Goal: Task Accomplishment & Management: Use online tool/utility

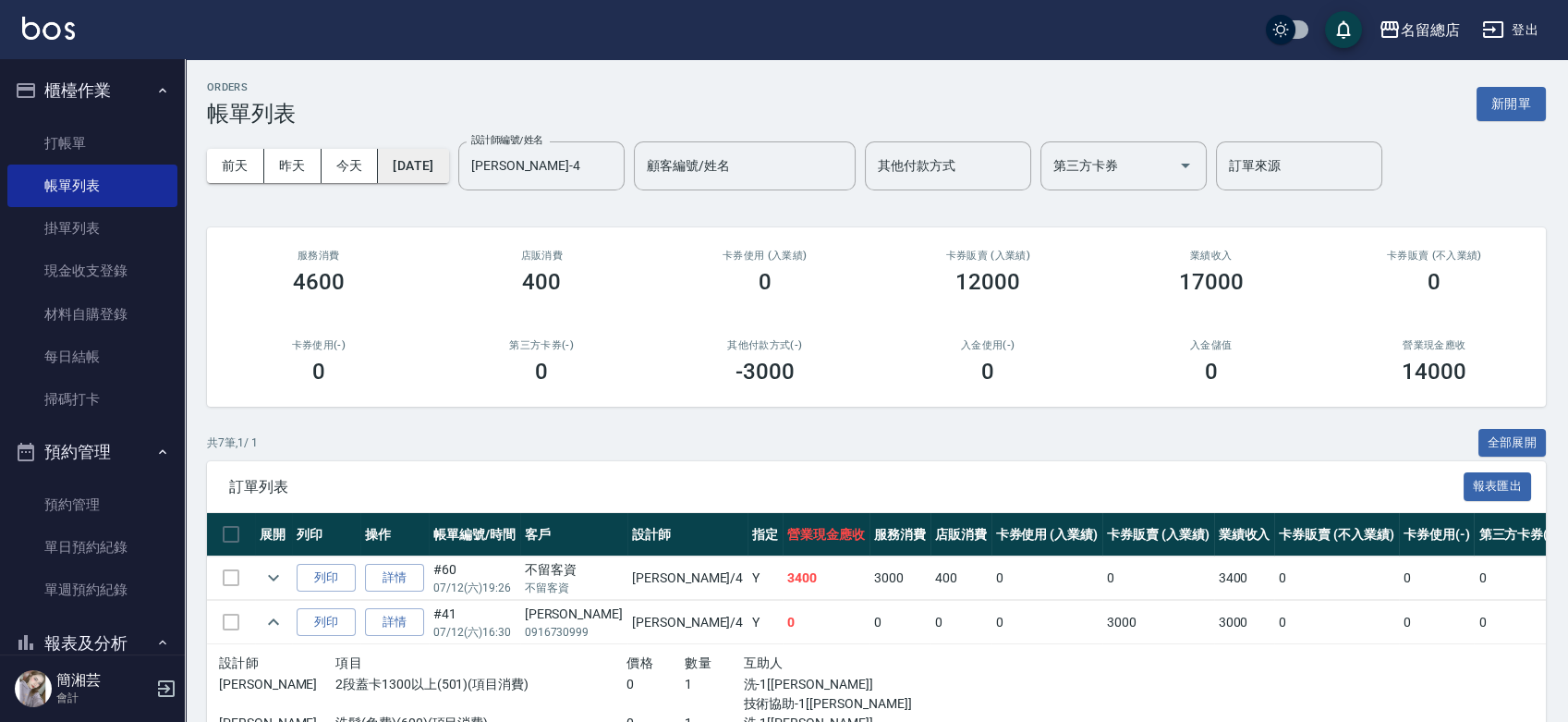
click at [412, 177] on button "[DATE]" at bounding box center [413, 166] width 71 height 34
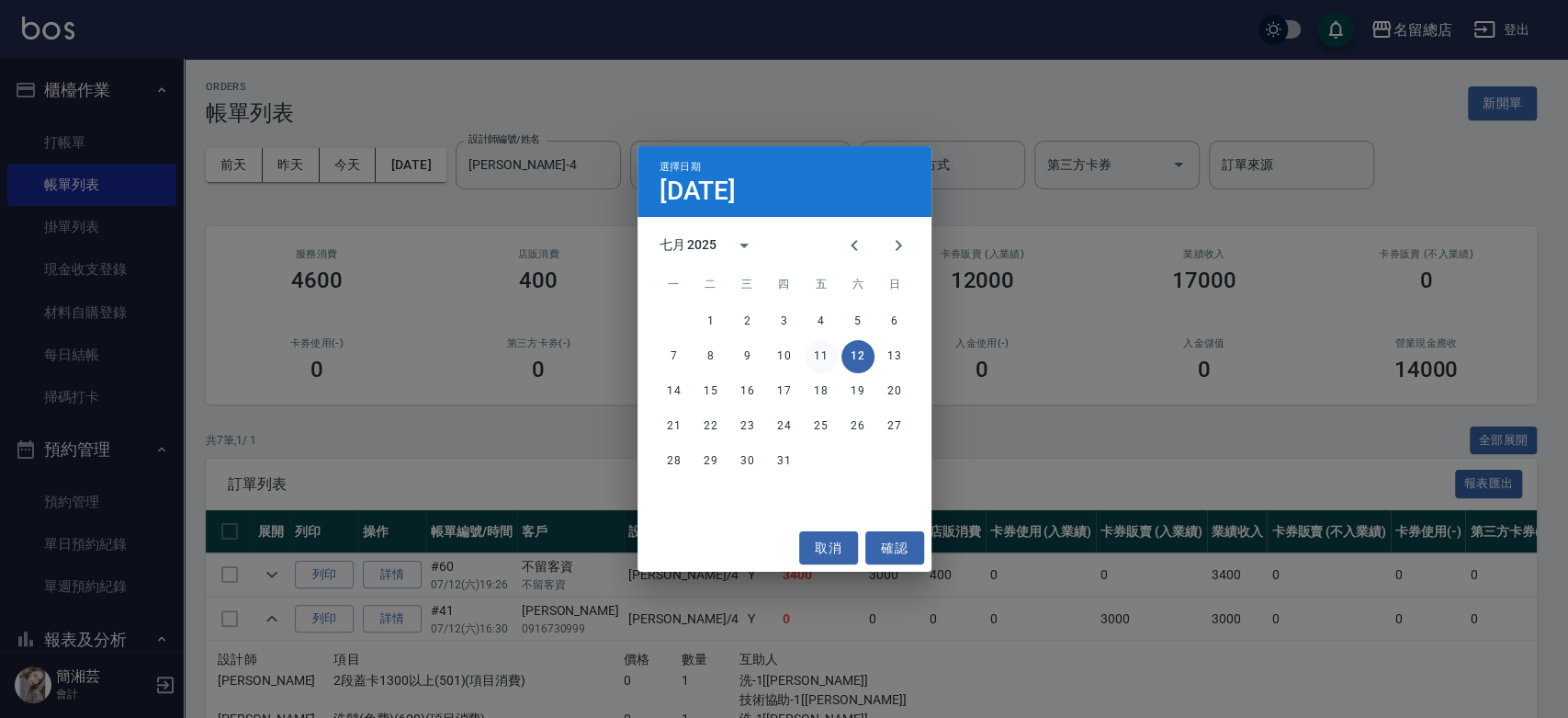
click at [808, 360] on button "11" at bounding box center [821, 356] width 33 height 33
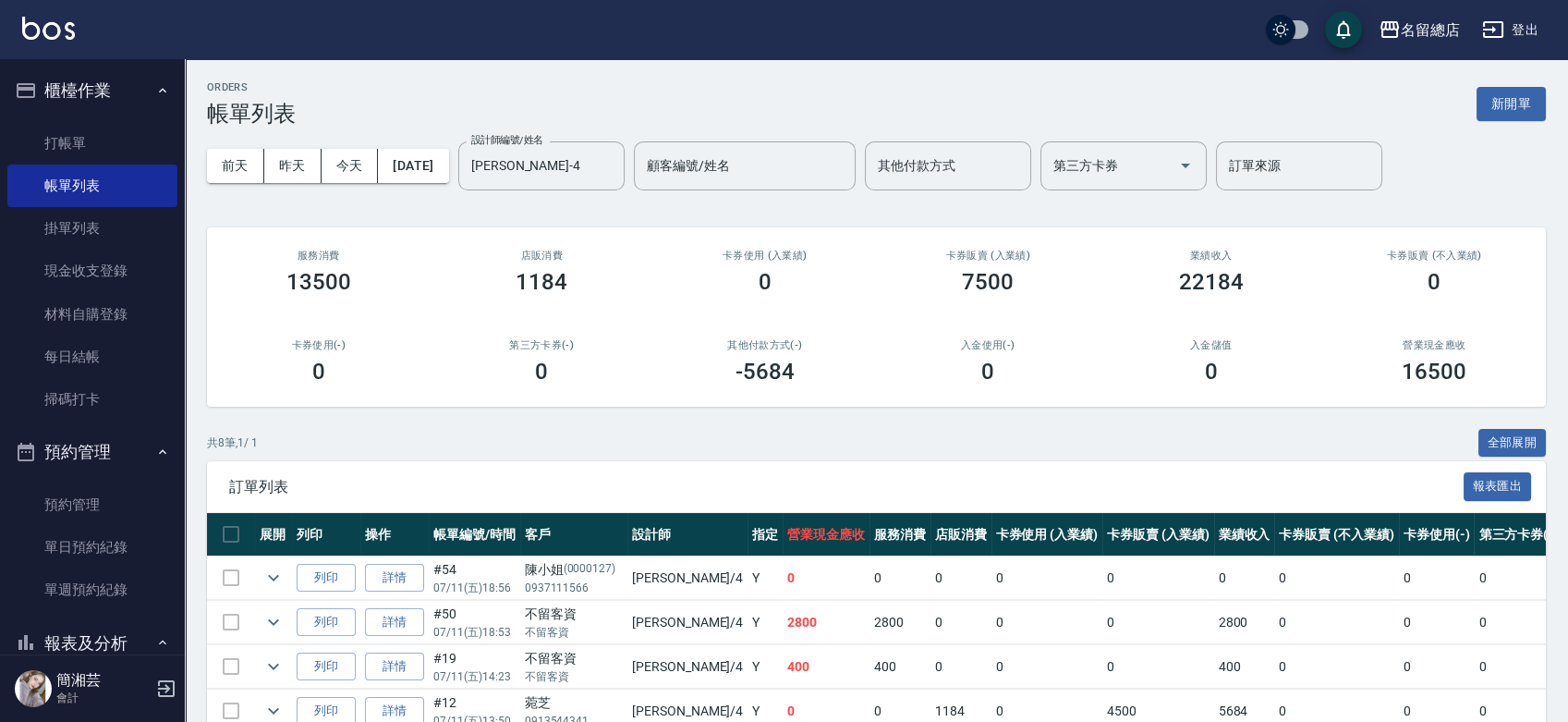
scroll to position [274, 0]
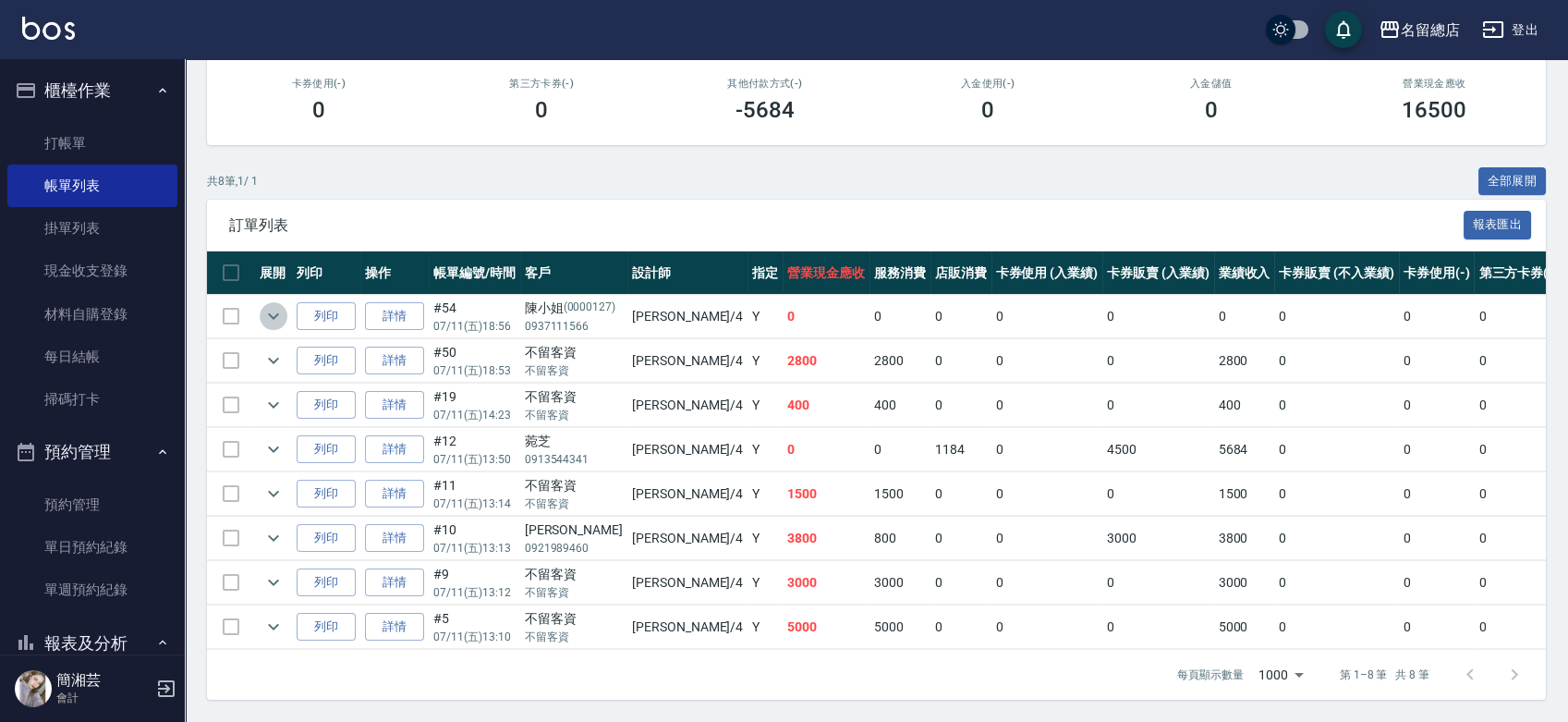
click at [272, 305] on icon "expand row" at bounding box center [273, 316] width 22 height 22
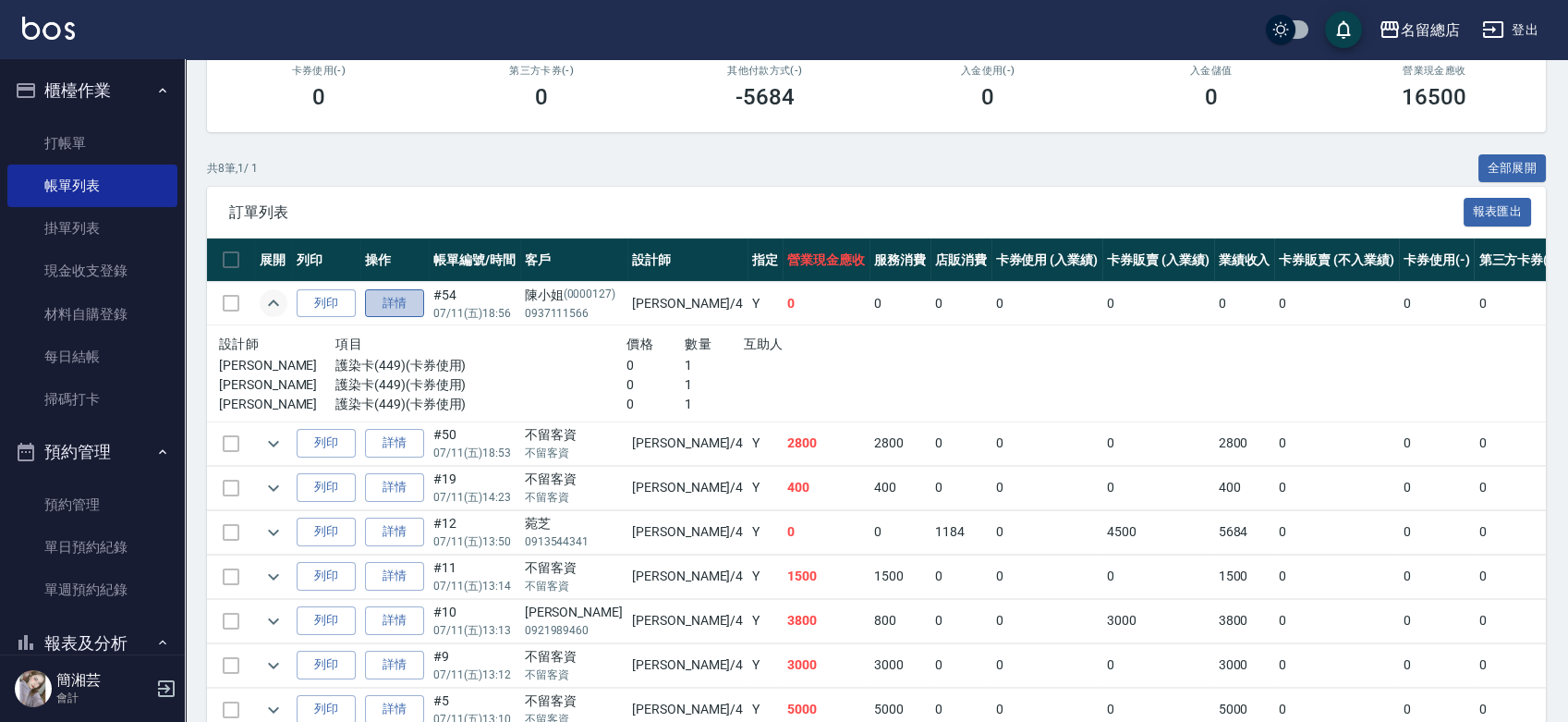
click at [414, 301] on link "詳情" at bounding box center [395, 303] width 60 height 29
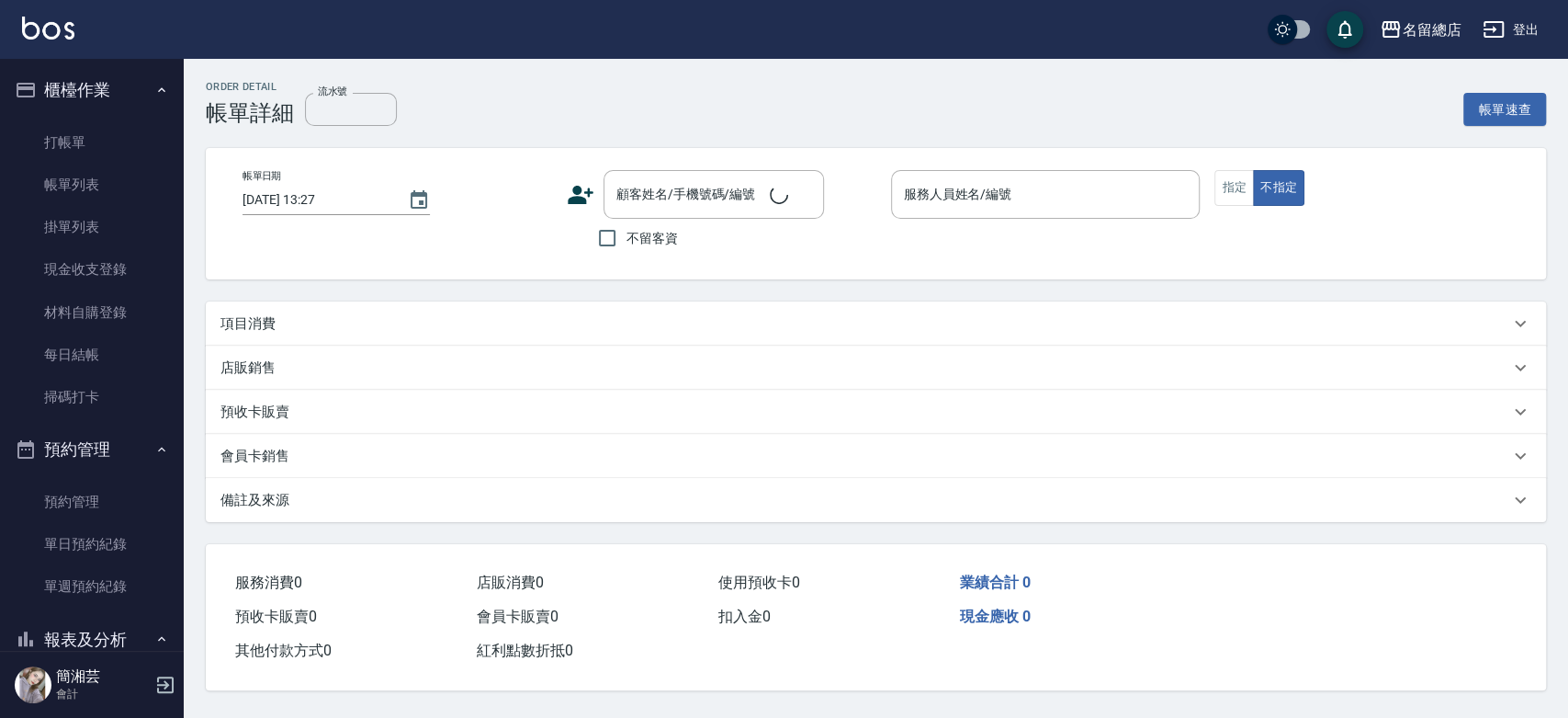
type input "[DATE] 18:56"
type input "[PERSON_NAME]-4"
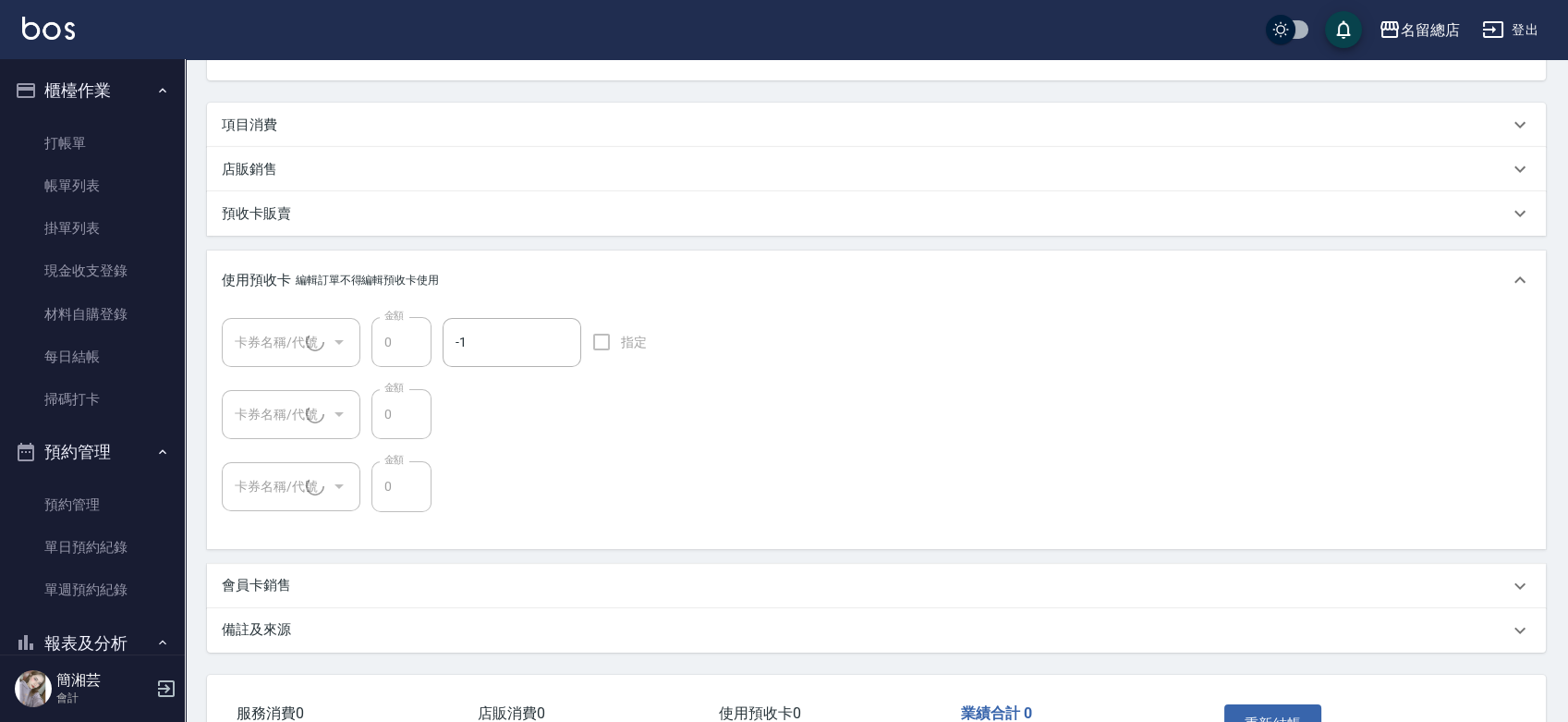
type input "[PERSON_NAME]/0937111566/0000127"
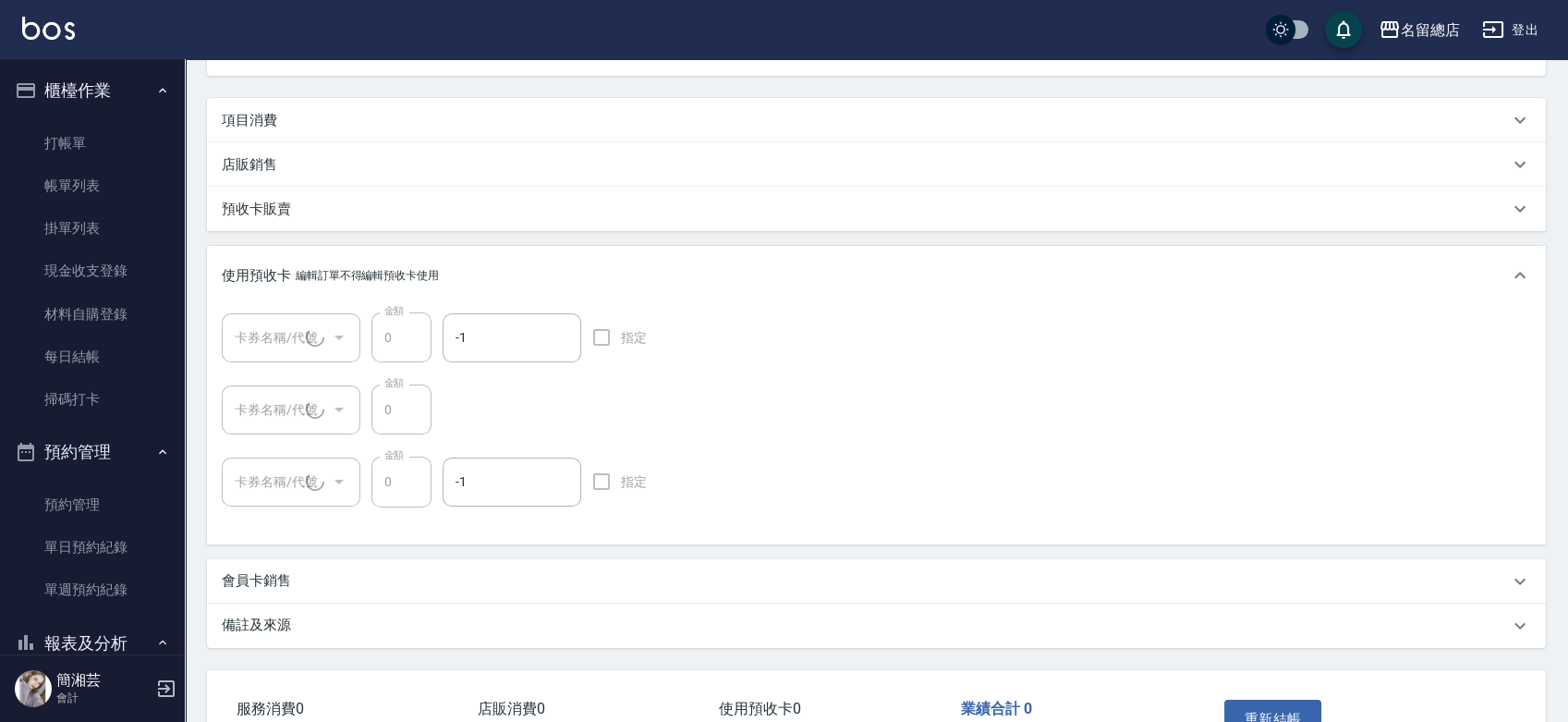
type input "護染卡(2/3) 卡9000"
type input "護染卡(3/3) 卡9000"
type input "護染卡(1/3) 卡9000"
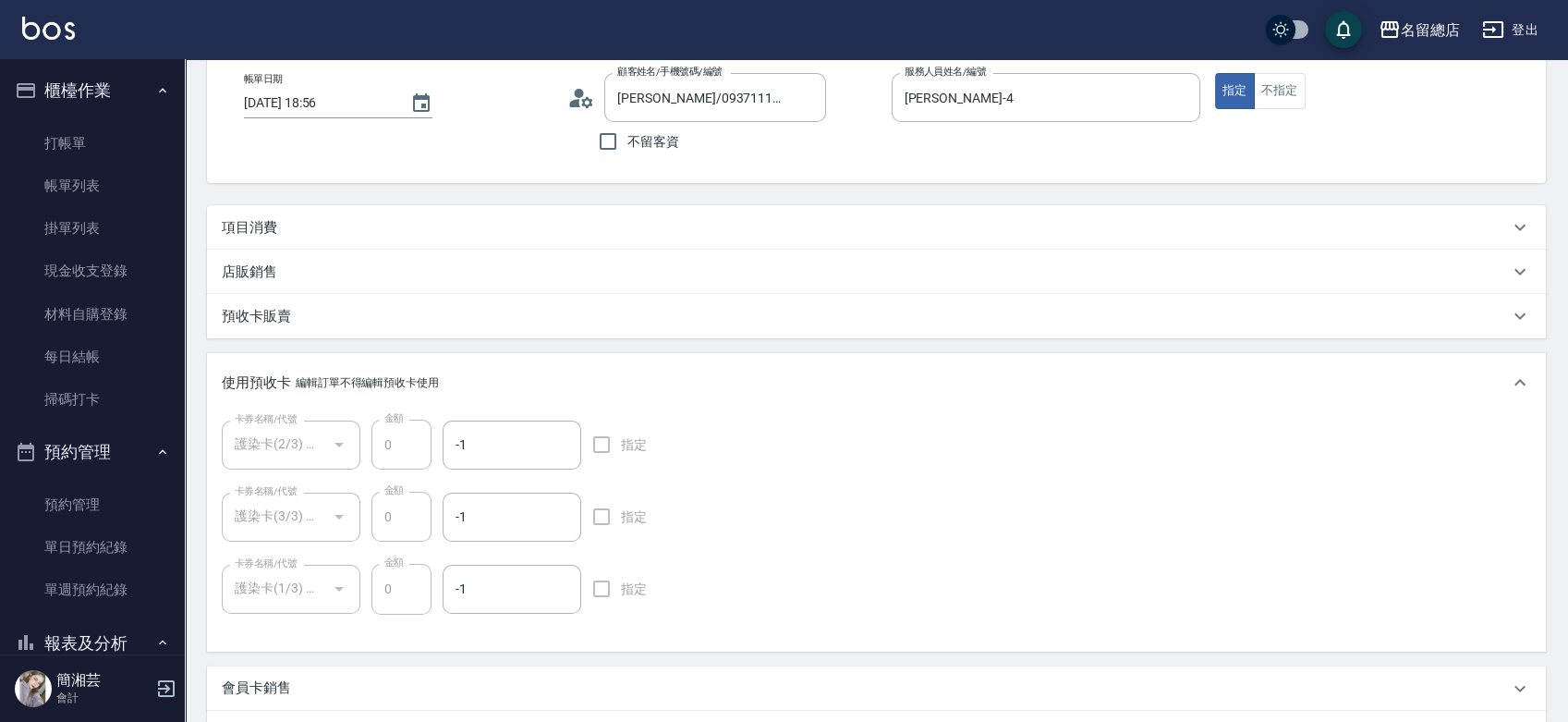
scroll to position [20, 0]
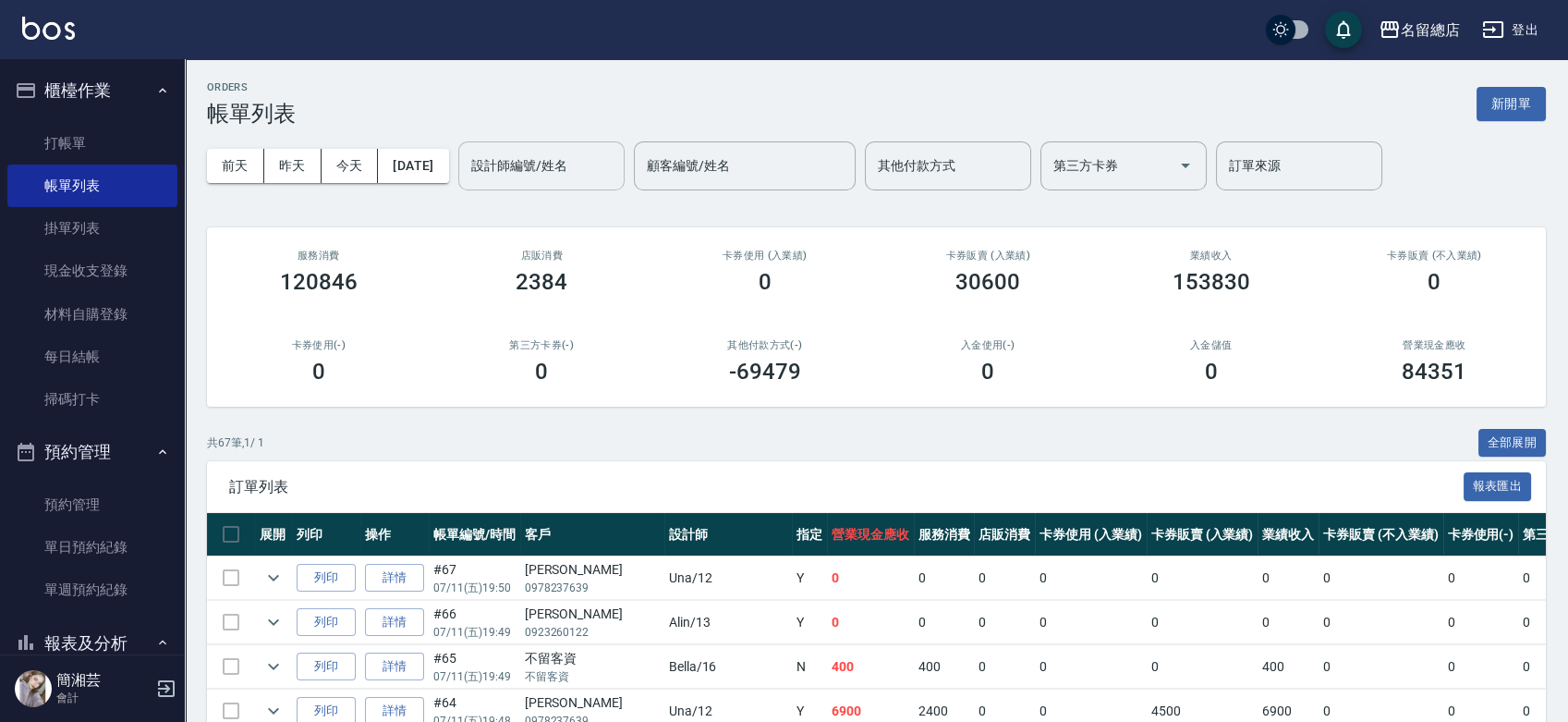
click at [560, 182] on div "設計師編號/姓名" at bounding box center [541, 165] width 166 height 49
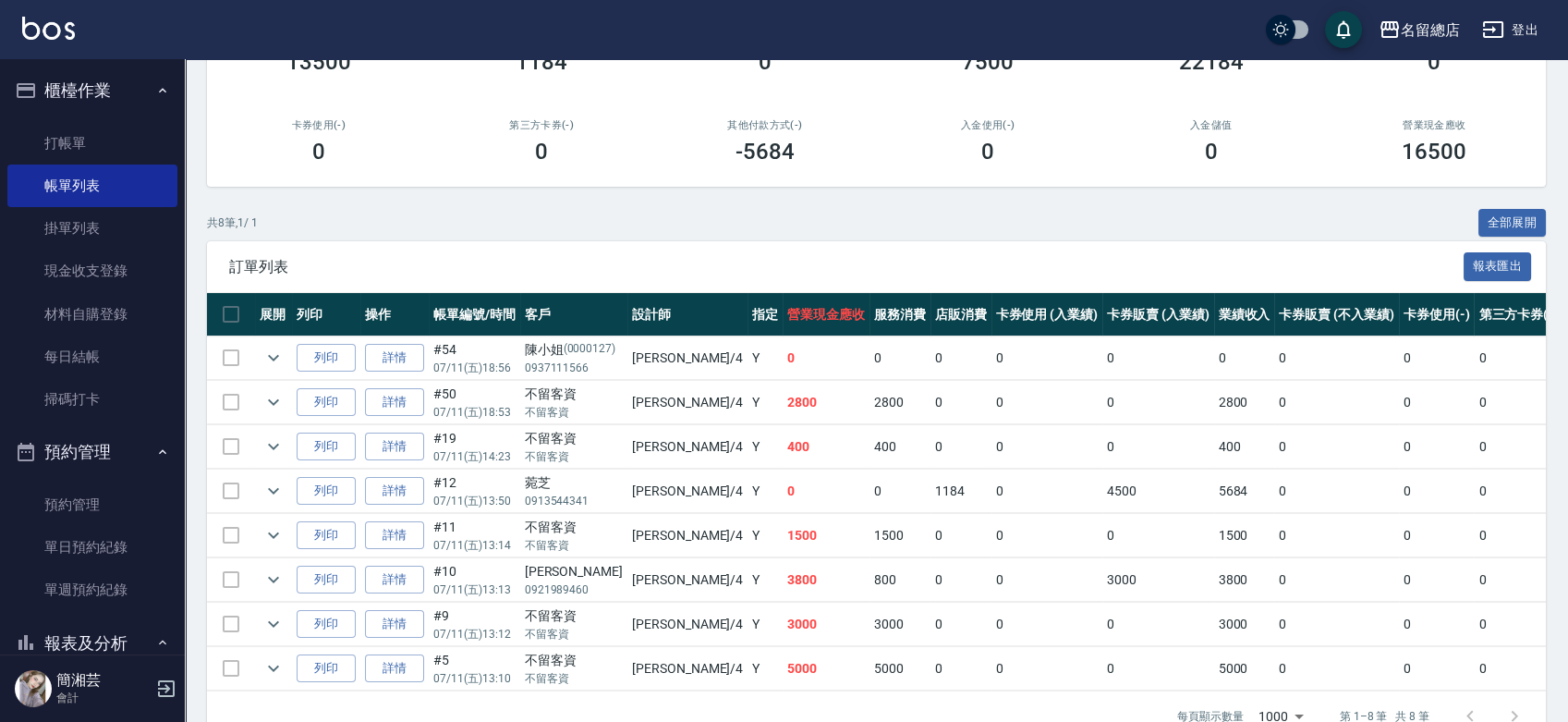
scroll to position [274, 0]
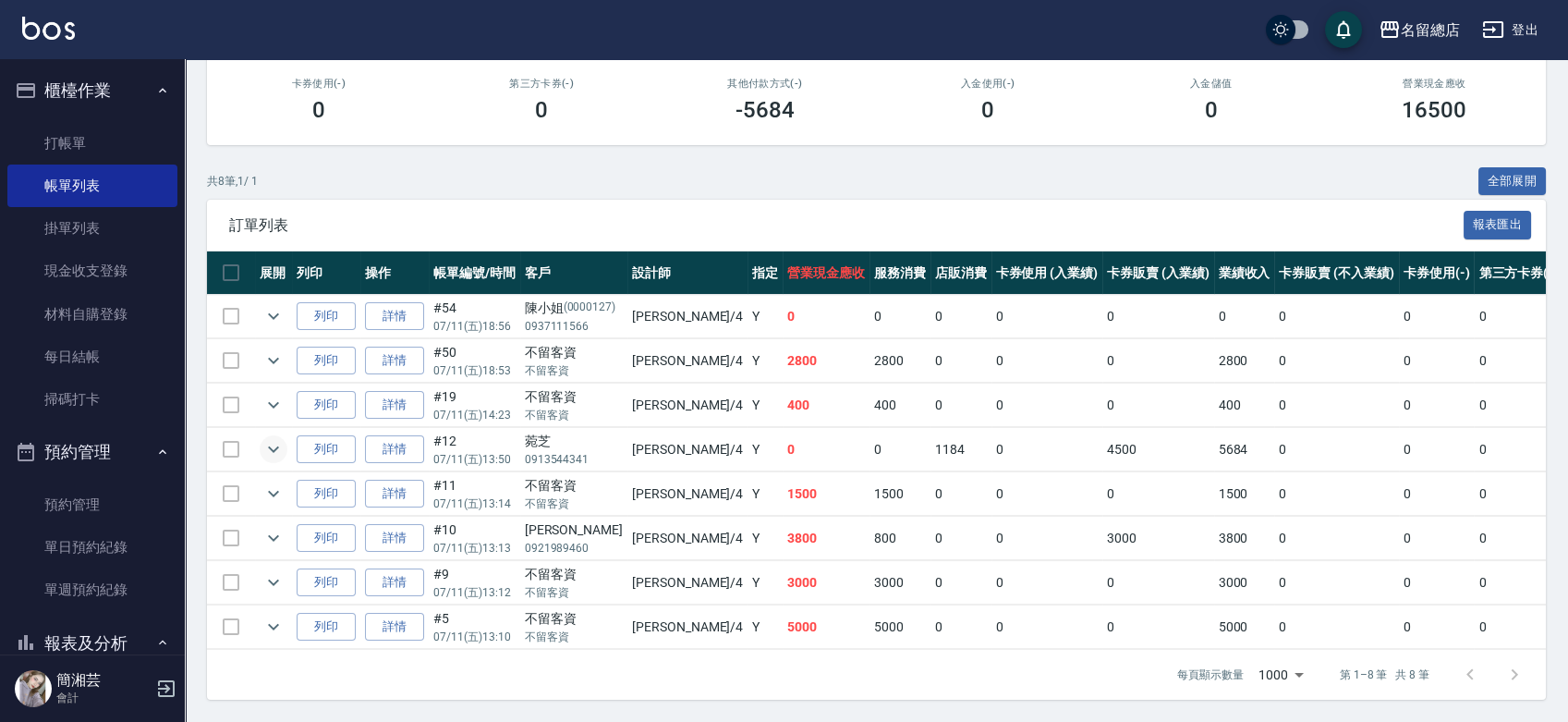
type input "[PERSON_NAME]-4"
click at [281, 439] on icon "expand row" at bounding box center [273, 449] width 22 height 22
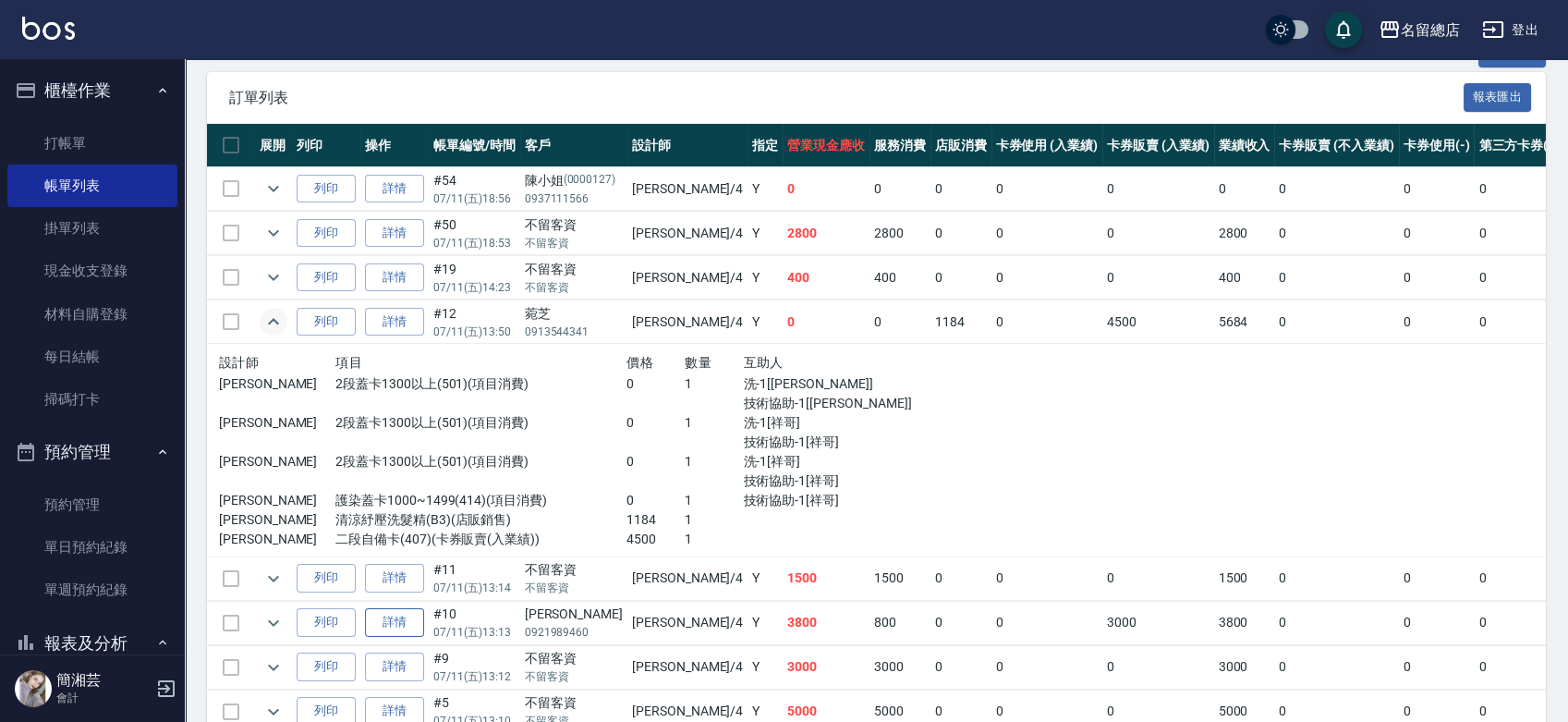
scroll to position [487, 0]
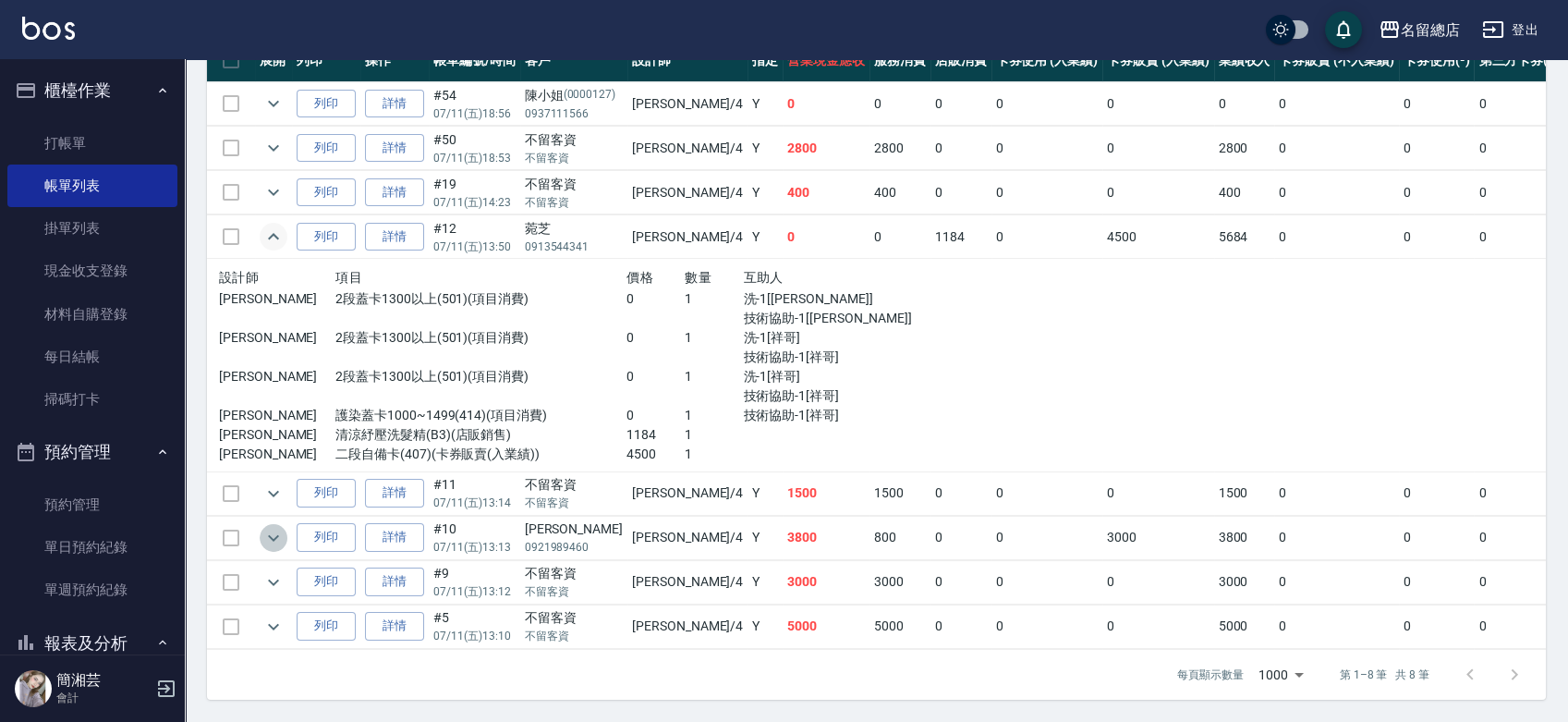
click at [275, 526] on icon "expand row" at bounding box center [273, 537] width 22 height 22
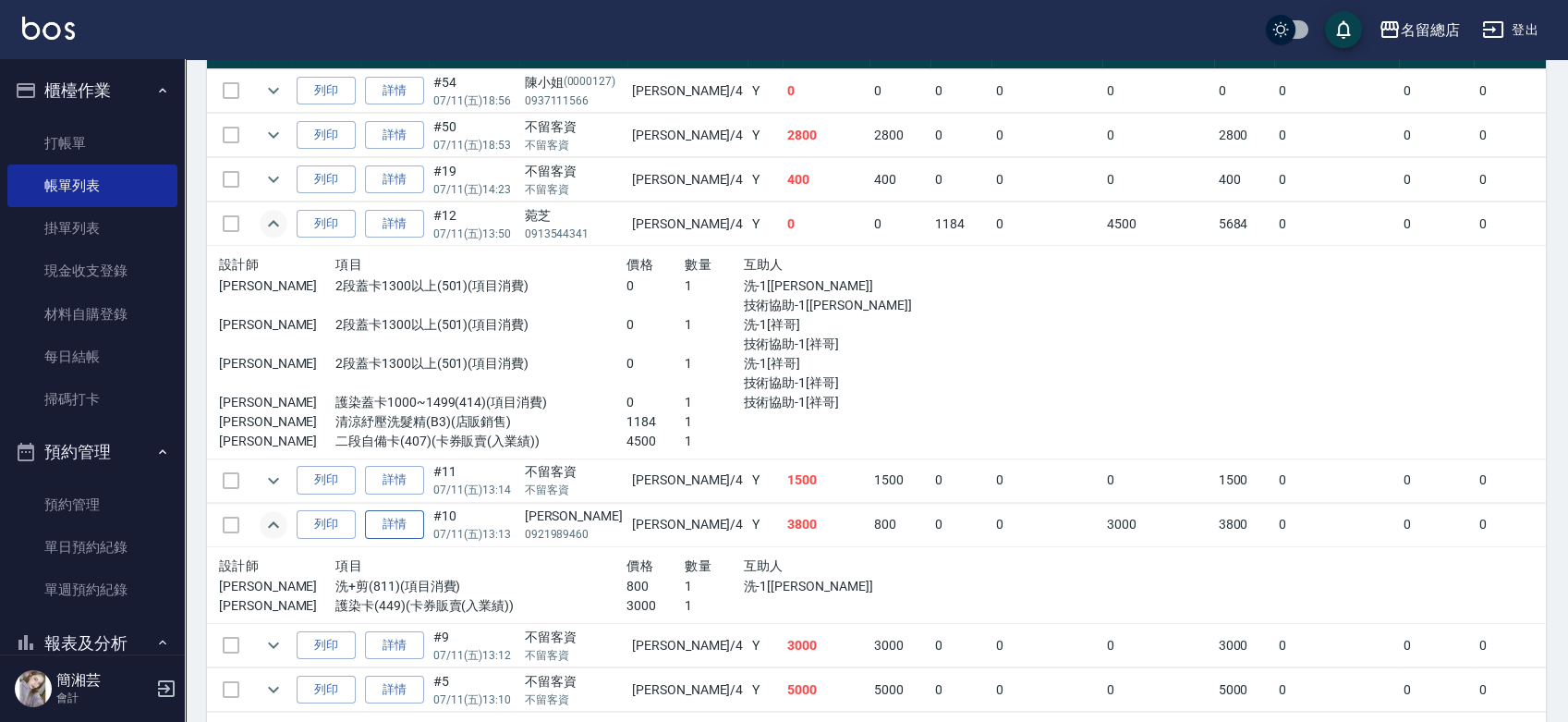
click at [397, 521] on link "詳情" at bounding box center [395, 524] width 60 height 29
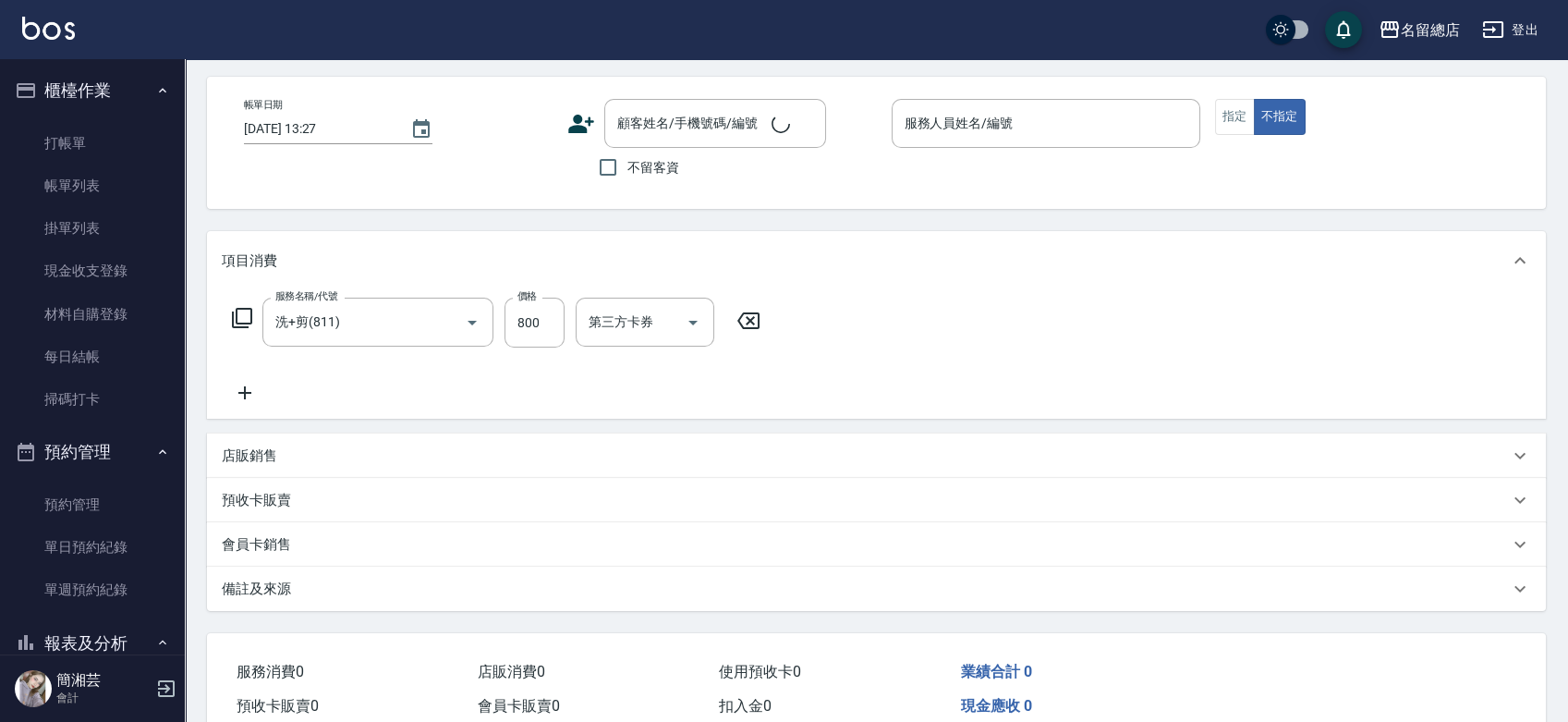
scroll to position [158, 0]
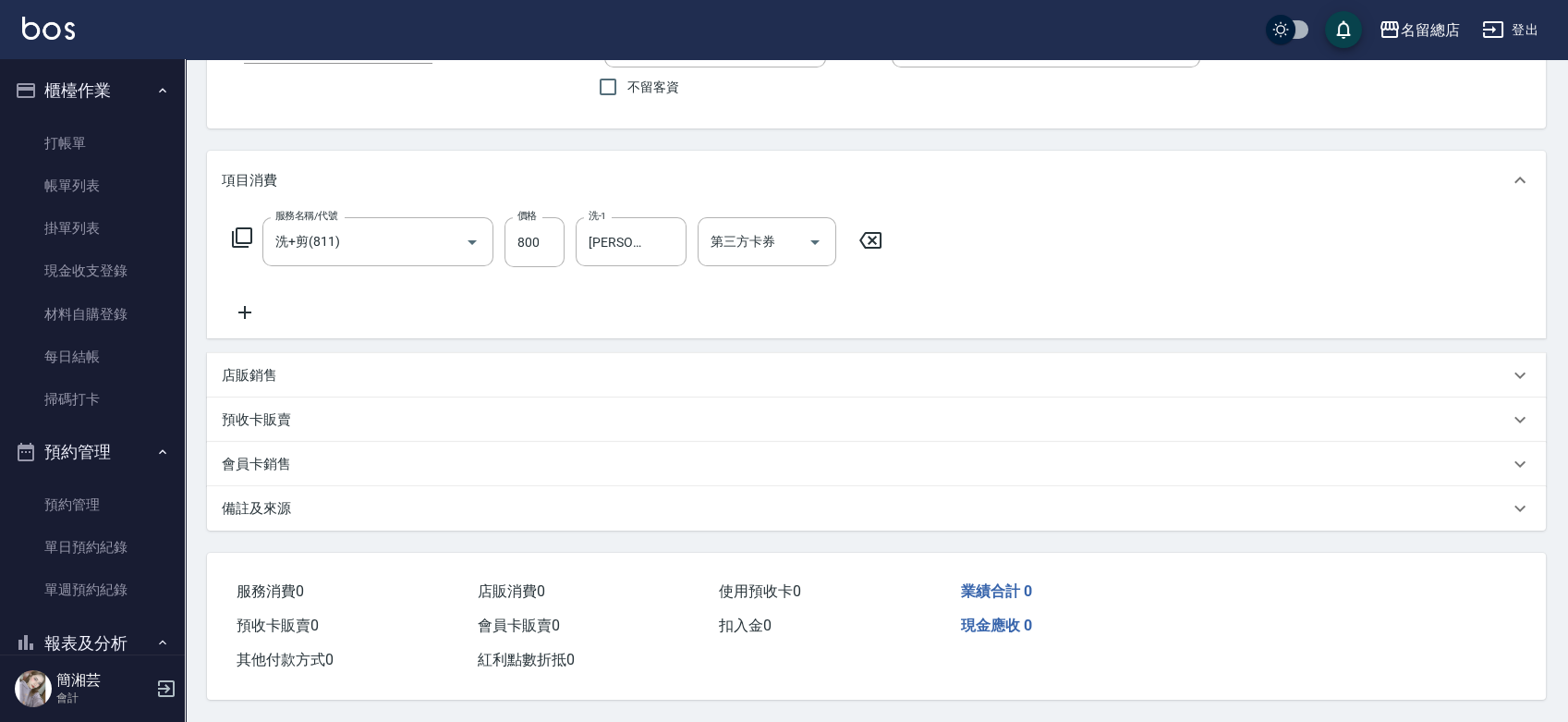
type input "[DATE] 13:13"
type input "[PERSON_NAME]-4"
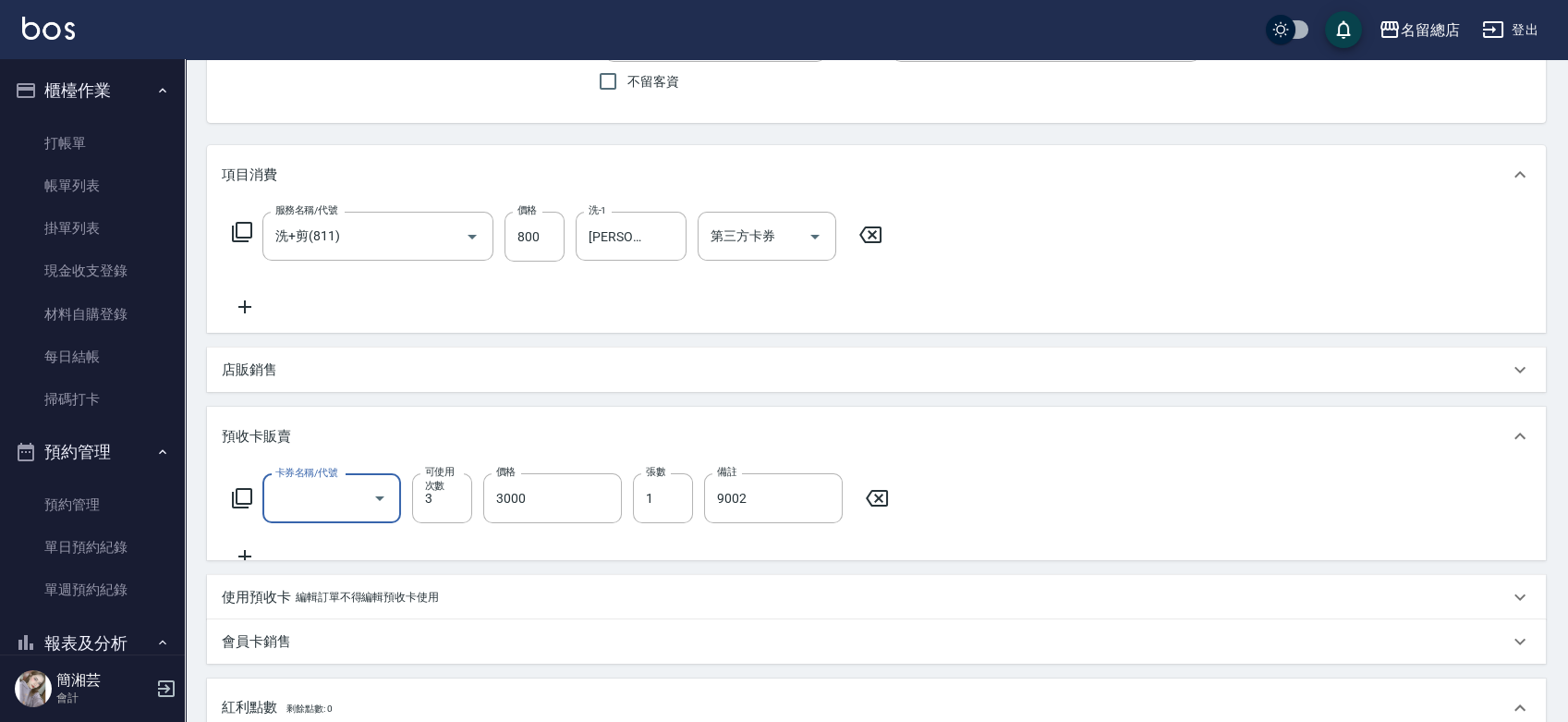
scroll to position [0, 0]
type input "[PERSON_NAME]/0921989460/null"
type input "護染卡(449)"
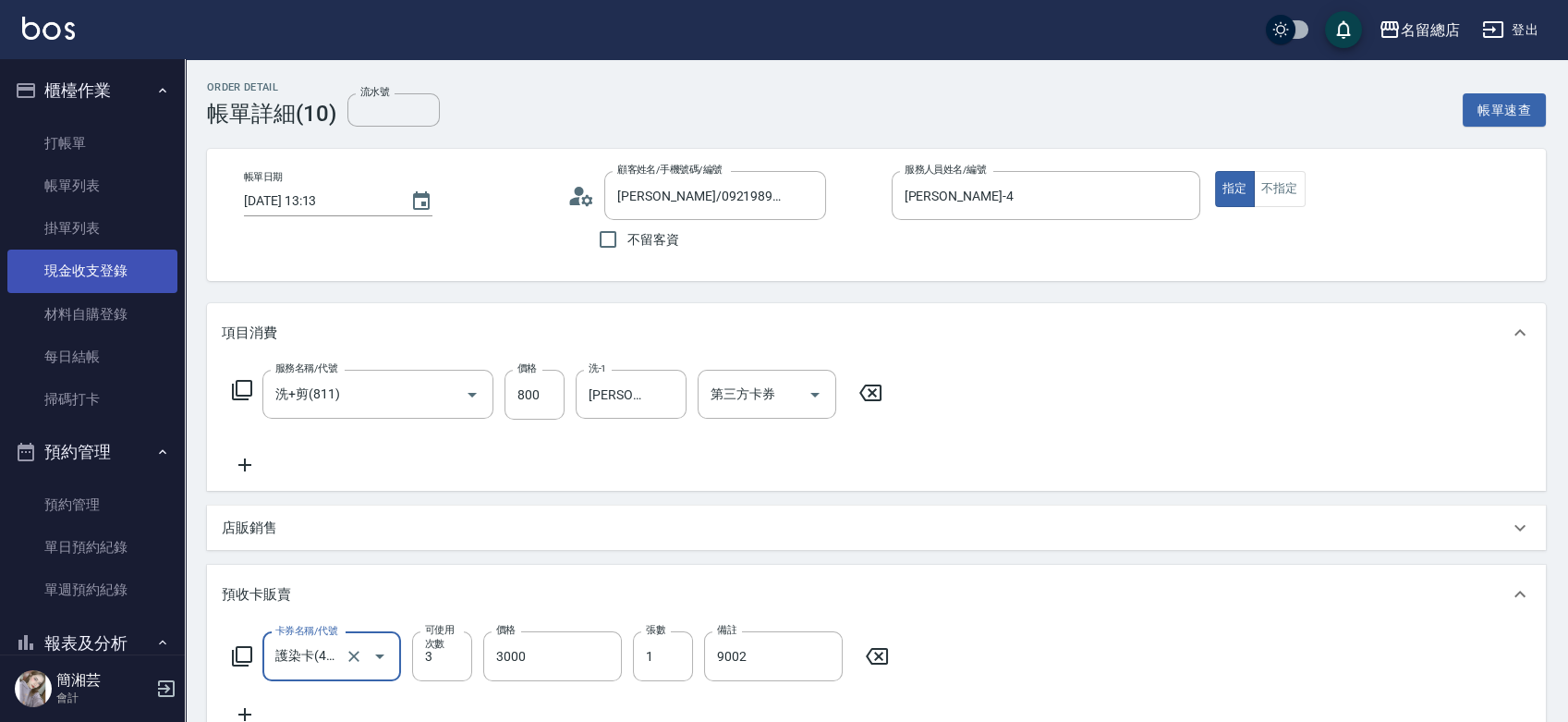
click at [71, 268] on link "現金收支登錄" at bounding box center [91, 270] width 170 height 43
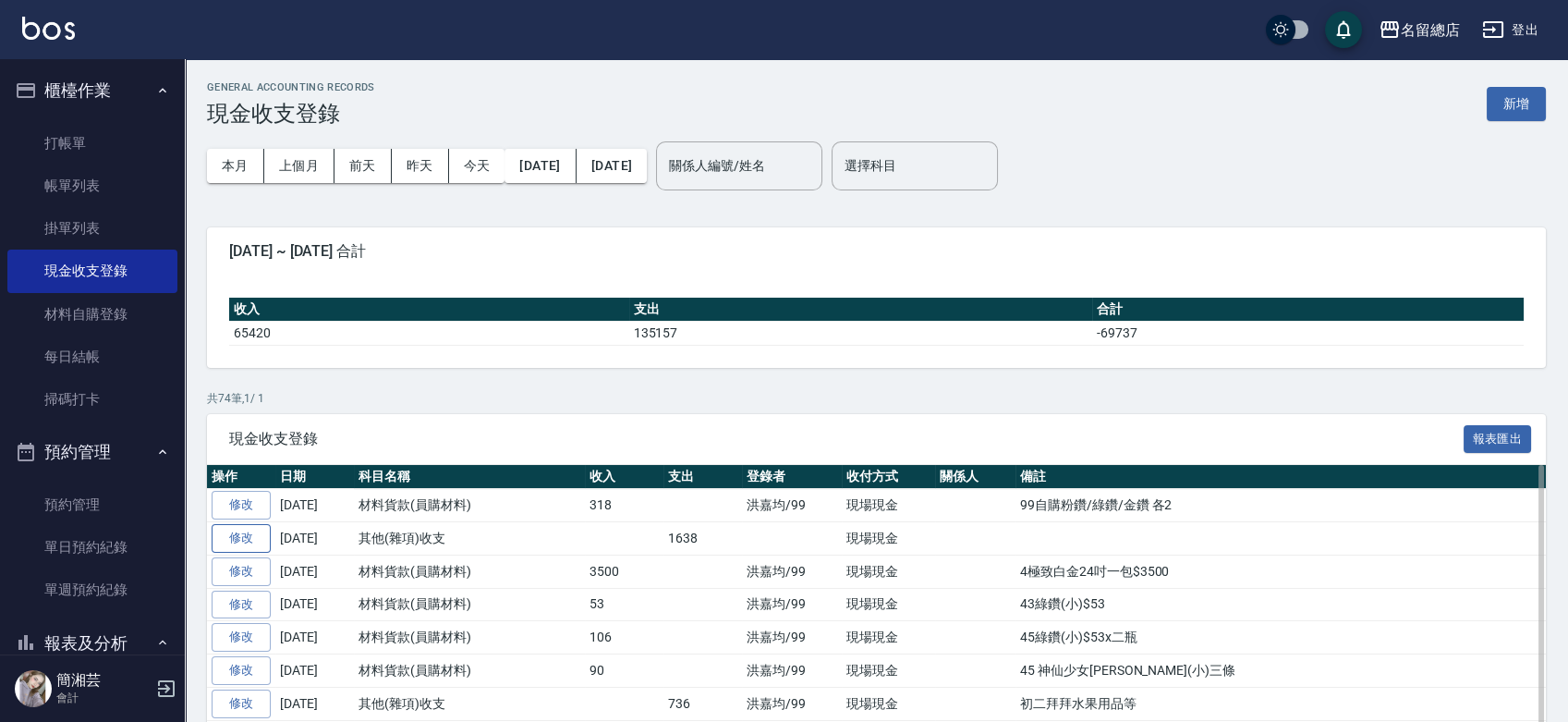
click at [227, 536] on link "修改" at bounding box center [241, 538] width 60 height 29
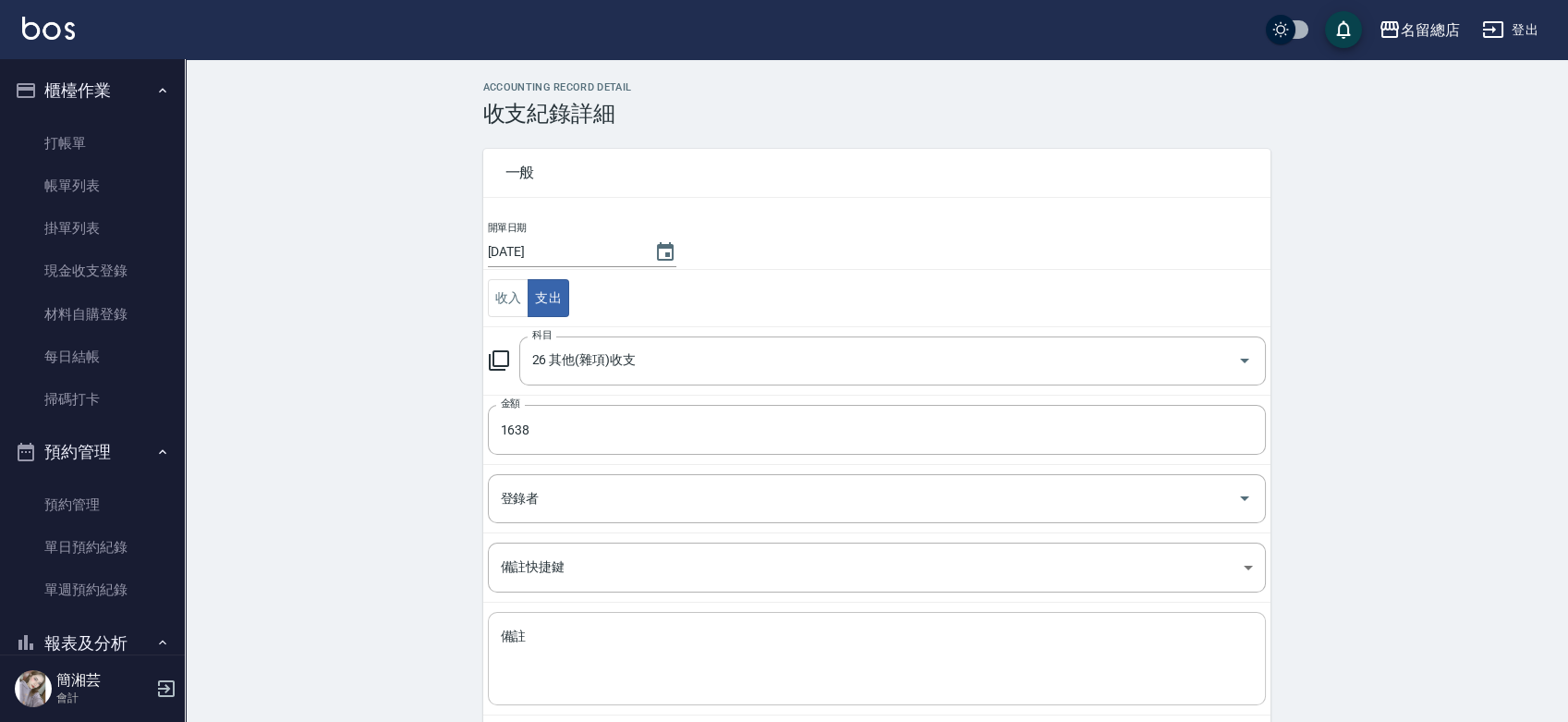
click at [694, 628] on textarea "備註" at bounding box center [876, 658] width 752 height 63
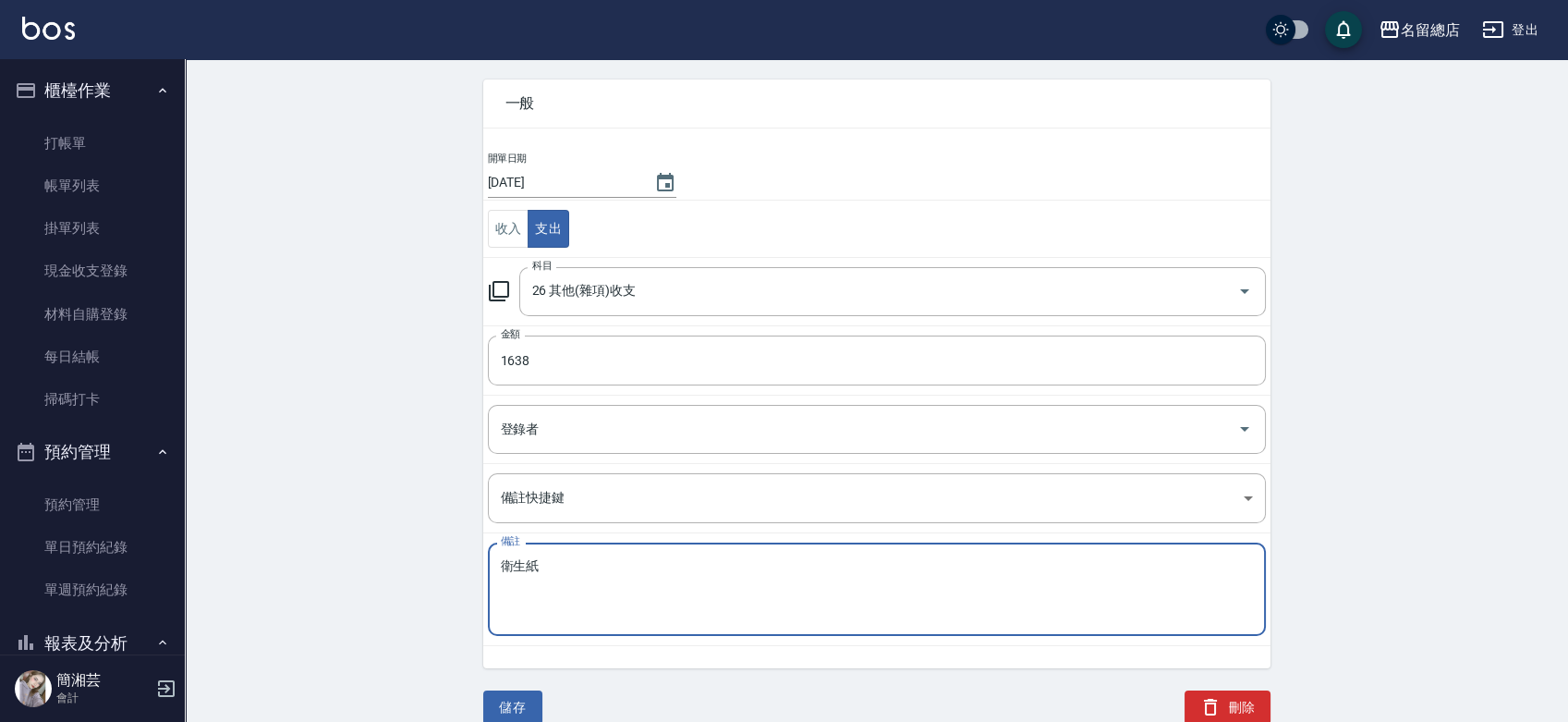
scroll to position [71, 0]
type textarea "衛生紙"
click at [520, 709] on button "儲存" at bounding box center [513, 706] width 60 height 34
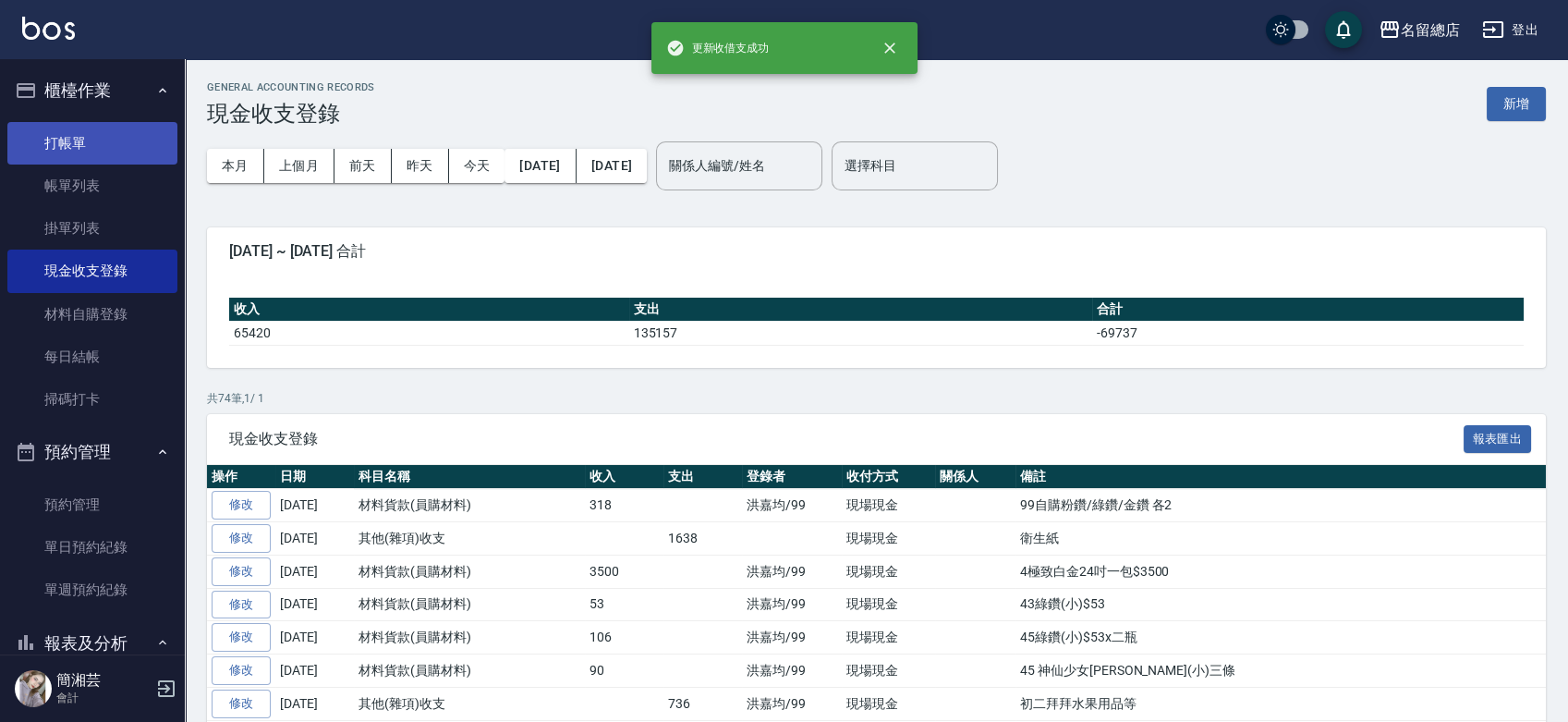
click at [111, 127] on link "打帳單" at bounding box center [91, 143] width 170 height 43
